Goal: Task Accomplishment & Management: Use online tool/utility

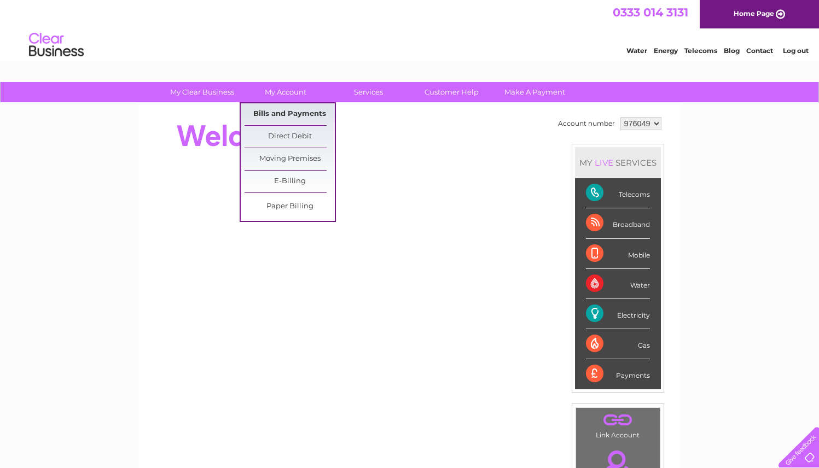
click at [290, 113] on link "Bills and Payments" at bounding box center [290, 114] width 90 height 22
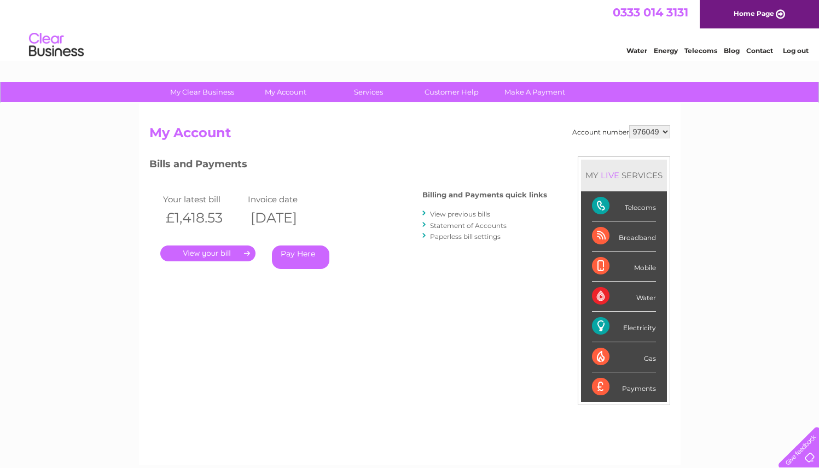
click at [197, 252] on link "." at bounding box center [207, 254] width 95 height 16
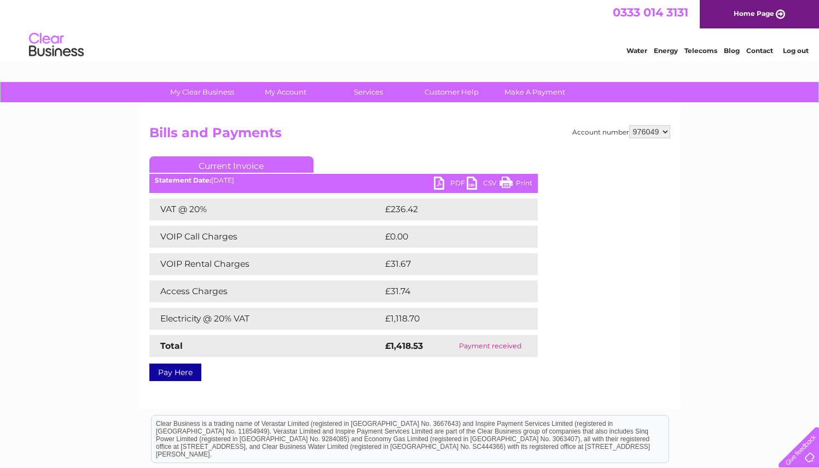
click at [455, 184] on link "PDF" at bounding box center [450, 185] width 33 height 16
click at [453, 182] on link "PDF" at bounding box center [450, 185] width 33 height 16
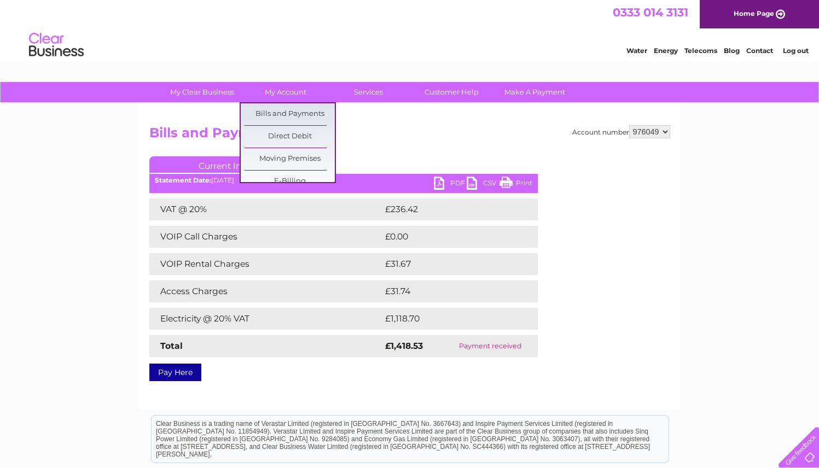
click at [278, 90] on link "My Account" at bounding box center [285, 92] width 90 height 20
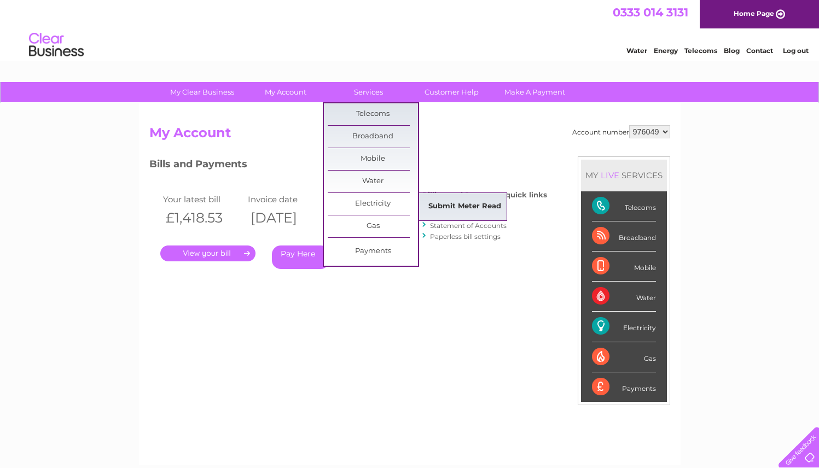
click at [463, 209] on link "Submit Meter Read" at bounding box center [465, 207] width 90 height 22
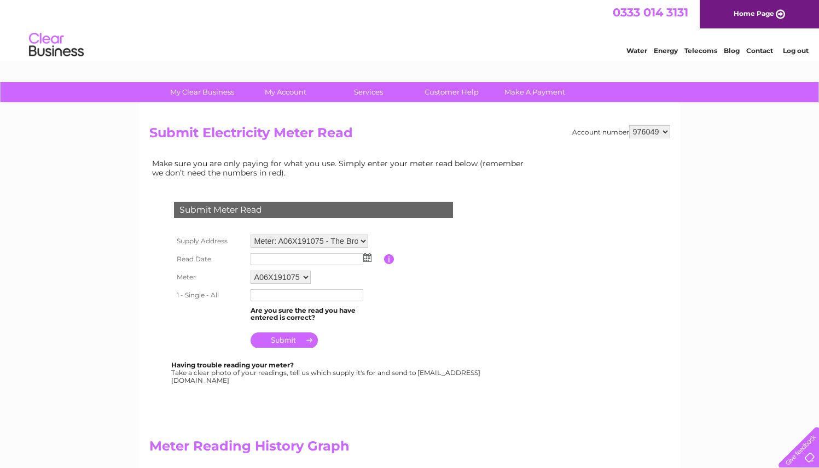
click at [274, 257] on input "text" at bounding box center [307, 259] width 113 height 12
click at [368, 257] on img at bounding box center [368, 258] width 8 height 9
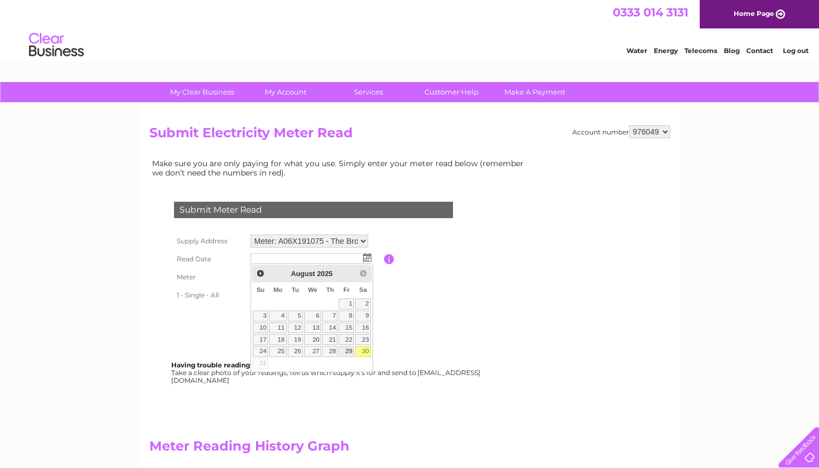
click at [348, 351] on link "29" at bounding box center [346, 351] width 15 height 11
type input "2025/08/29"
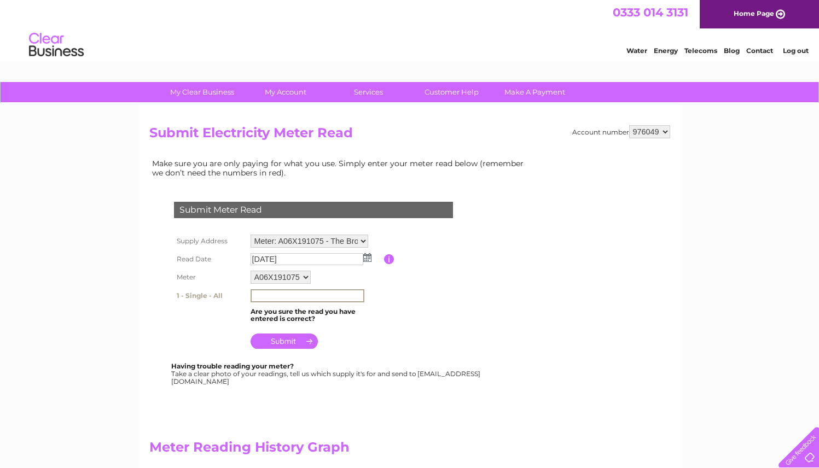
click at [264, 296] on input "text" at bounding box center [308, 295] width 114 height 13
type input "91800"
click at [287, 339] on input "submit" at bounding box center [284, 340] width 67 height 15
